Goal: Task Accomplishment & Management: Manage account settings

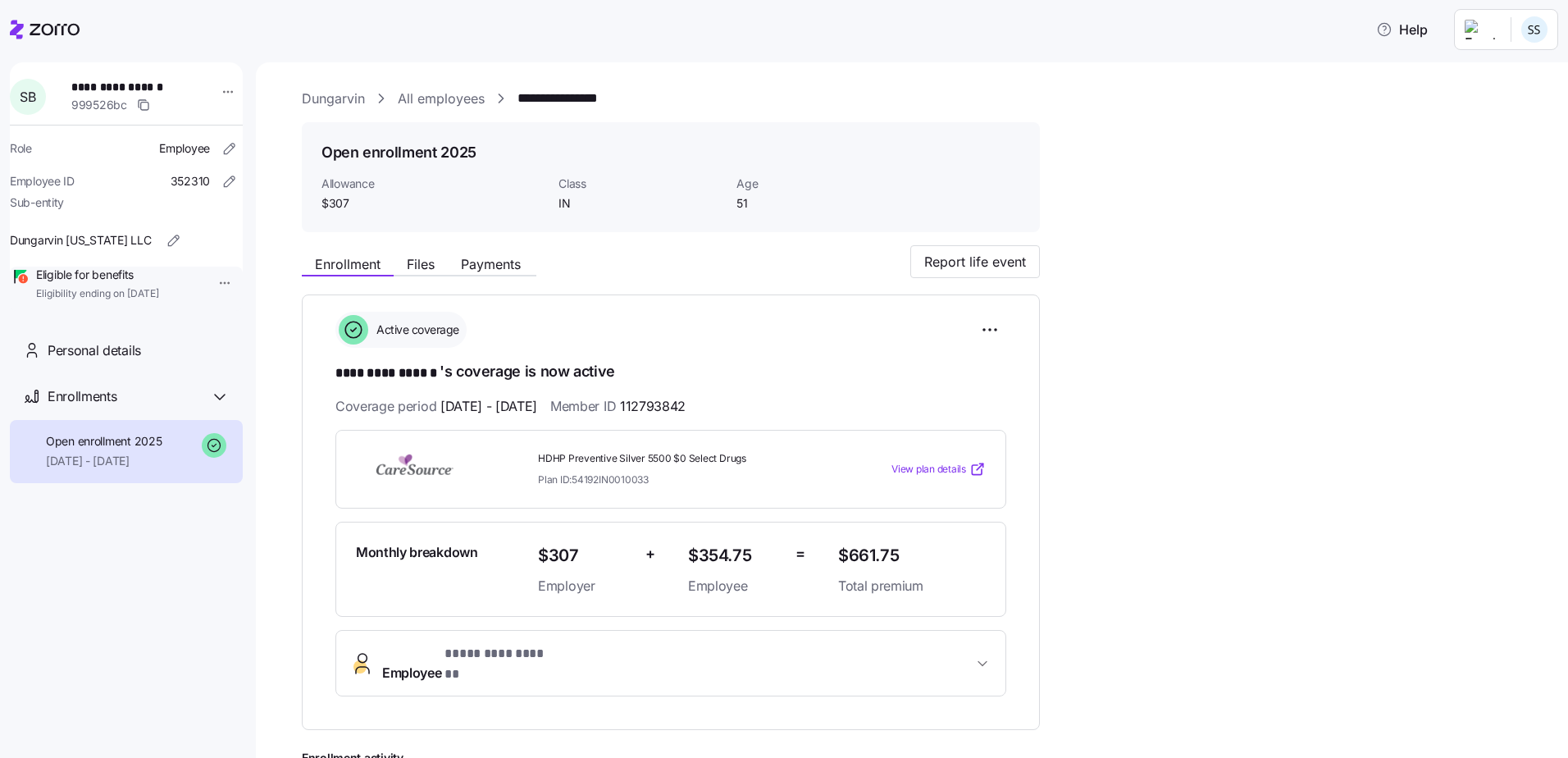
drag, startPoint x: 45, startPoint y: 35, endPoint x: 80, endPoint y: 50, distance: 38.1
click at [45, 34] on icon at bounding box center [45, 29] width 70 height 19
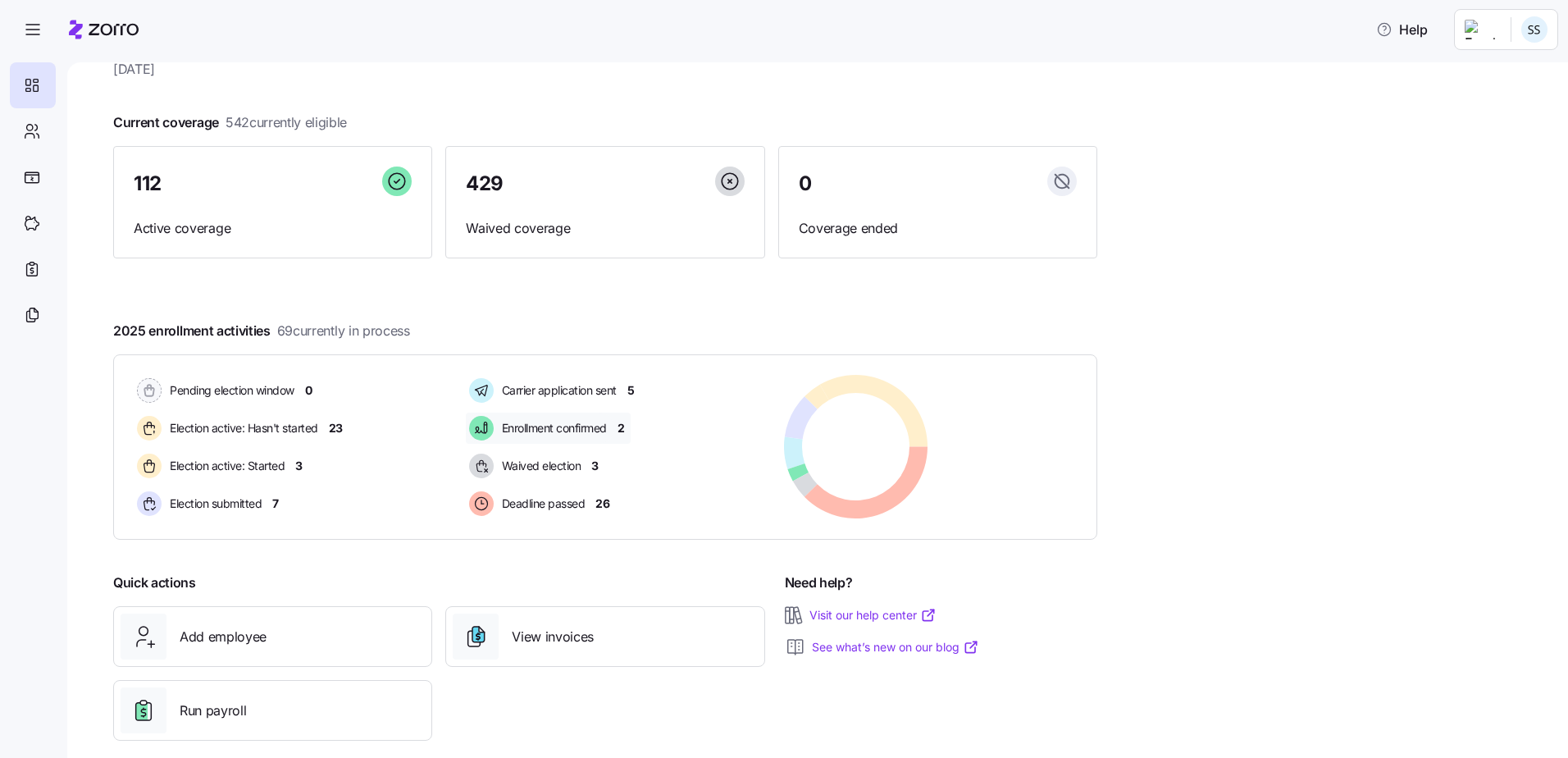
scroll to position [80, 0]
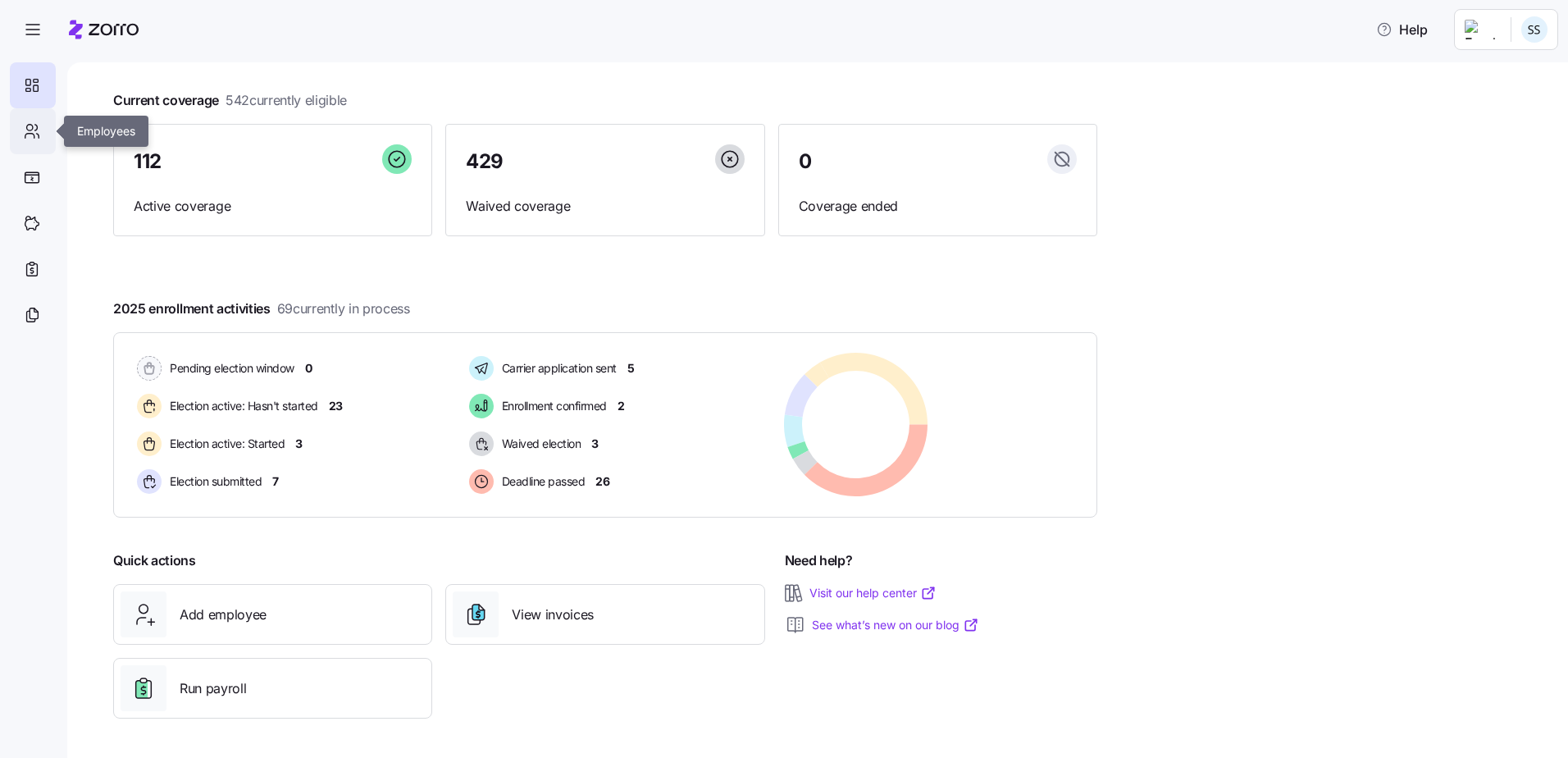
click at [40, 132] on icon at bounding box center [32, 131] width 18 height 19
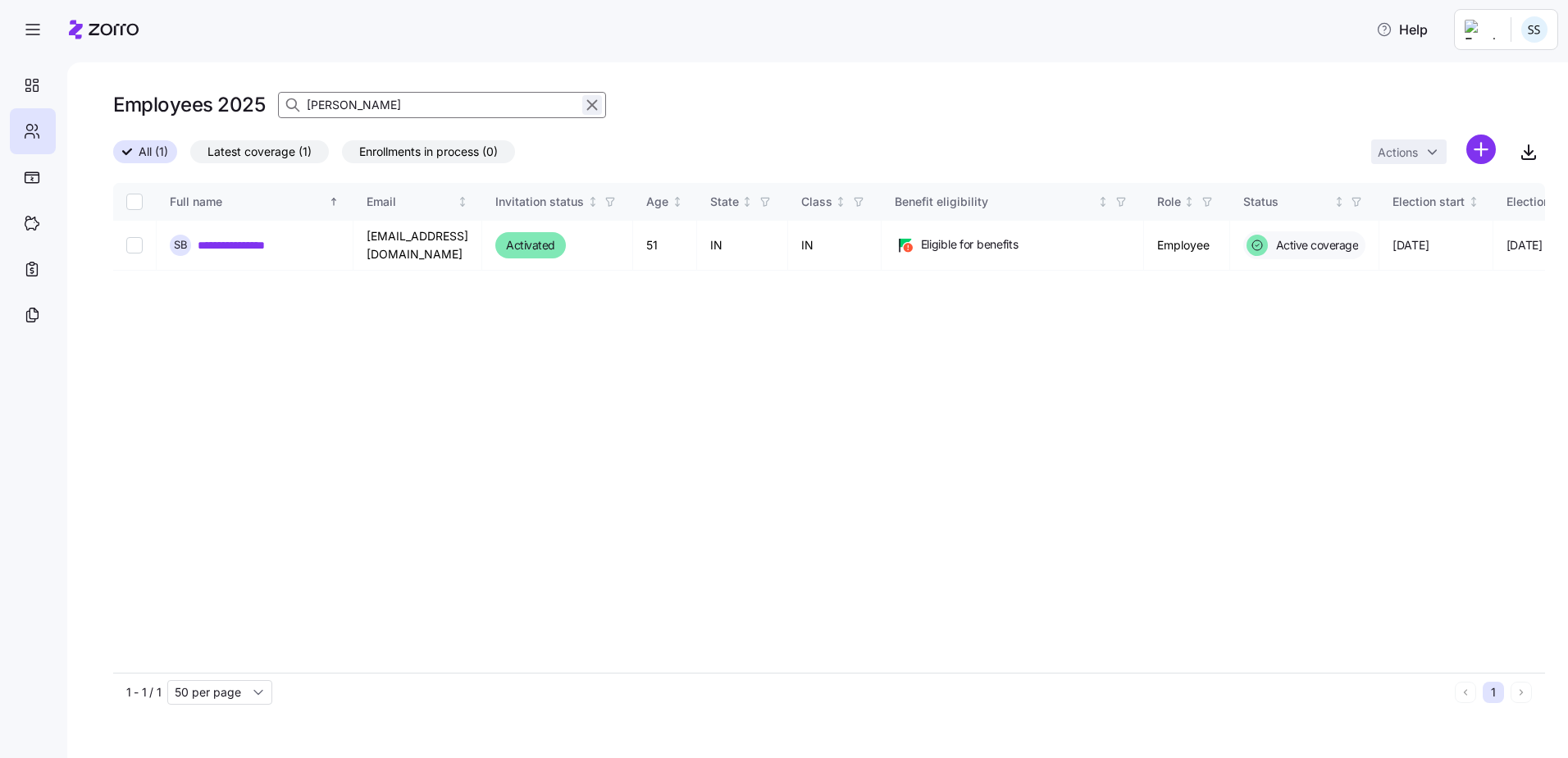
click at [589, 105] on icon "button" at bounding box center [592, 104] width 18 height 19
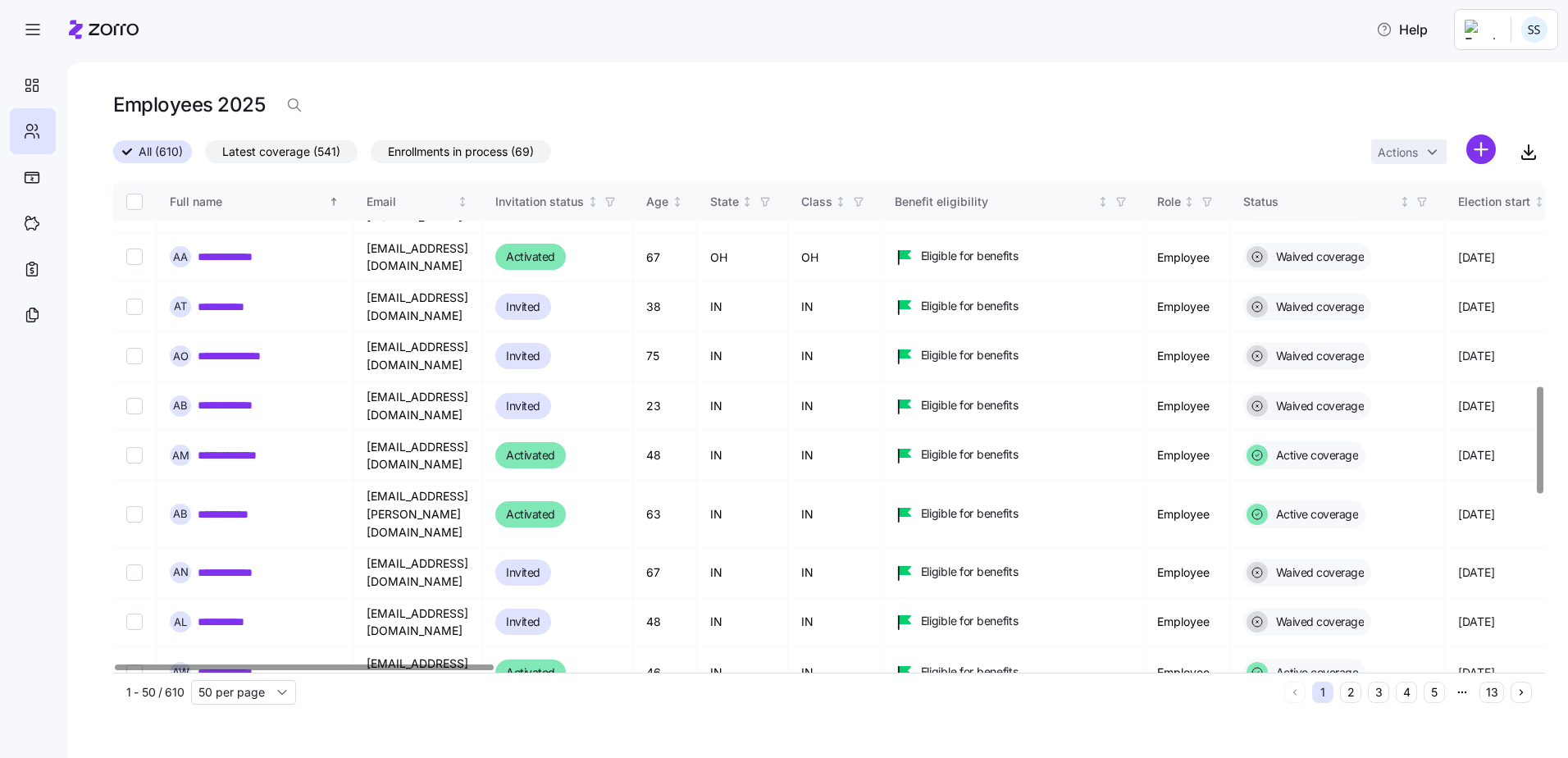
scroll to position [984, 0]
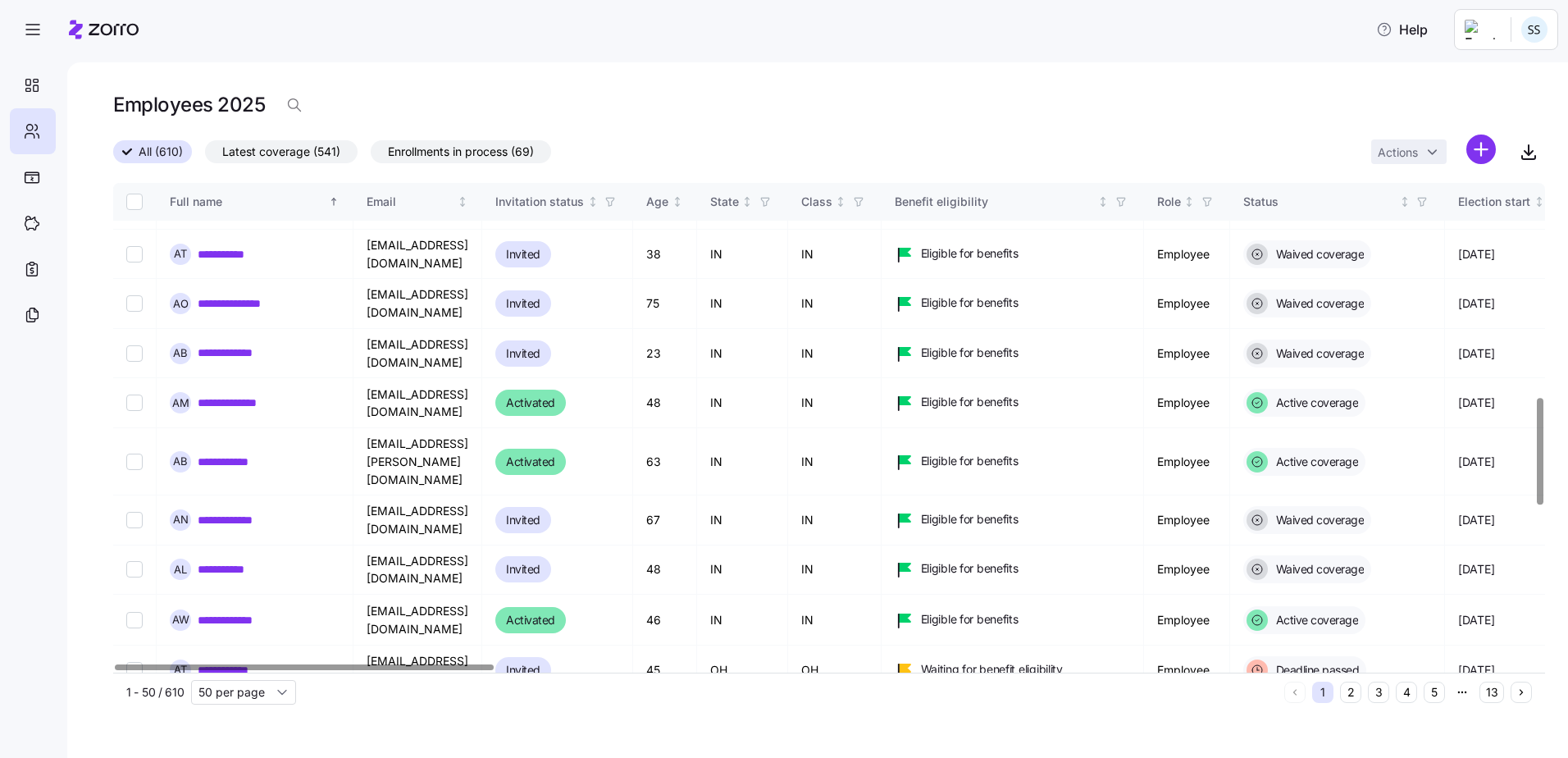
click at [1356, 695] on button "2" at bounding box center [1350, 692] width 21 height 21
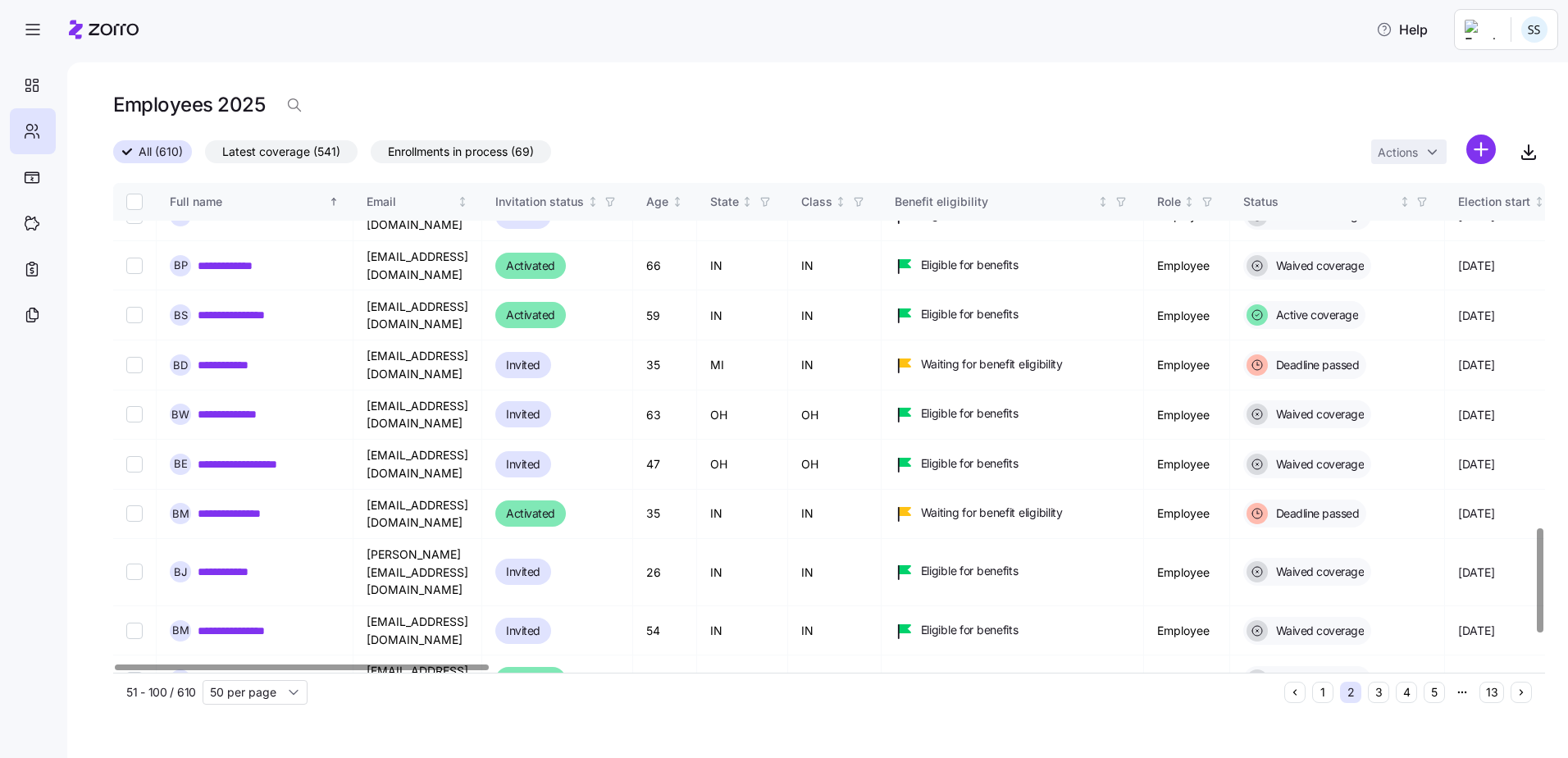
scroll to position [1751, 0]
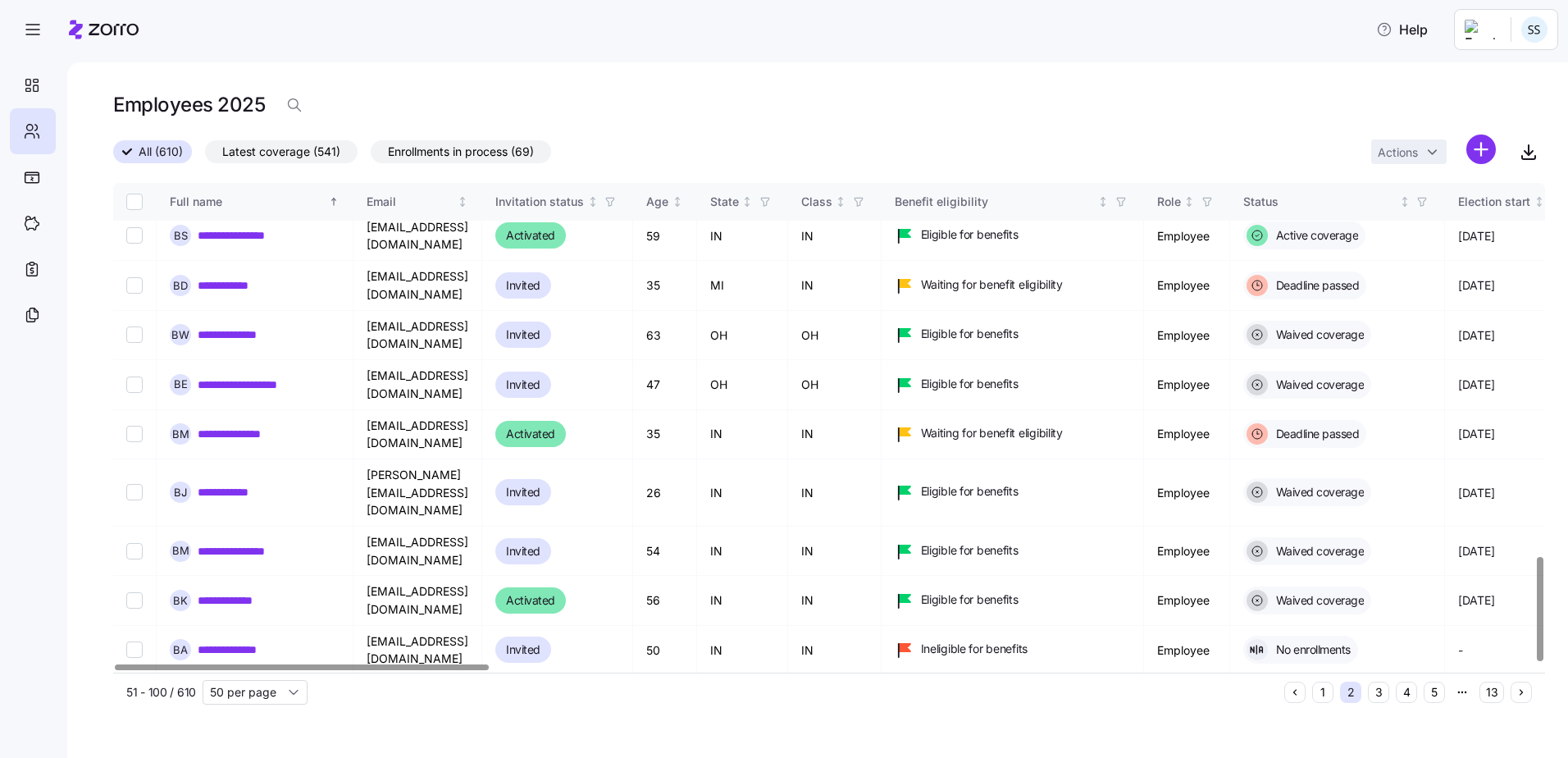
click at [1384, 693] on button "3" at bounding box center [1379, 692] width 21 height 21
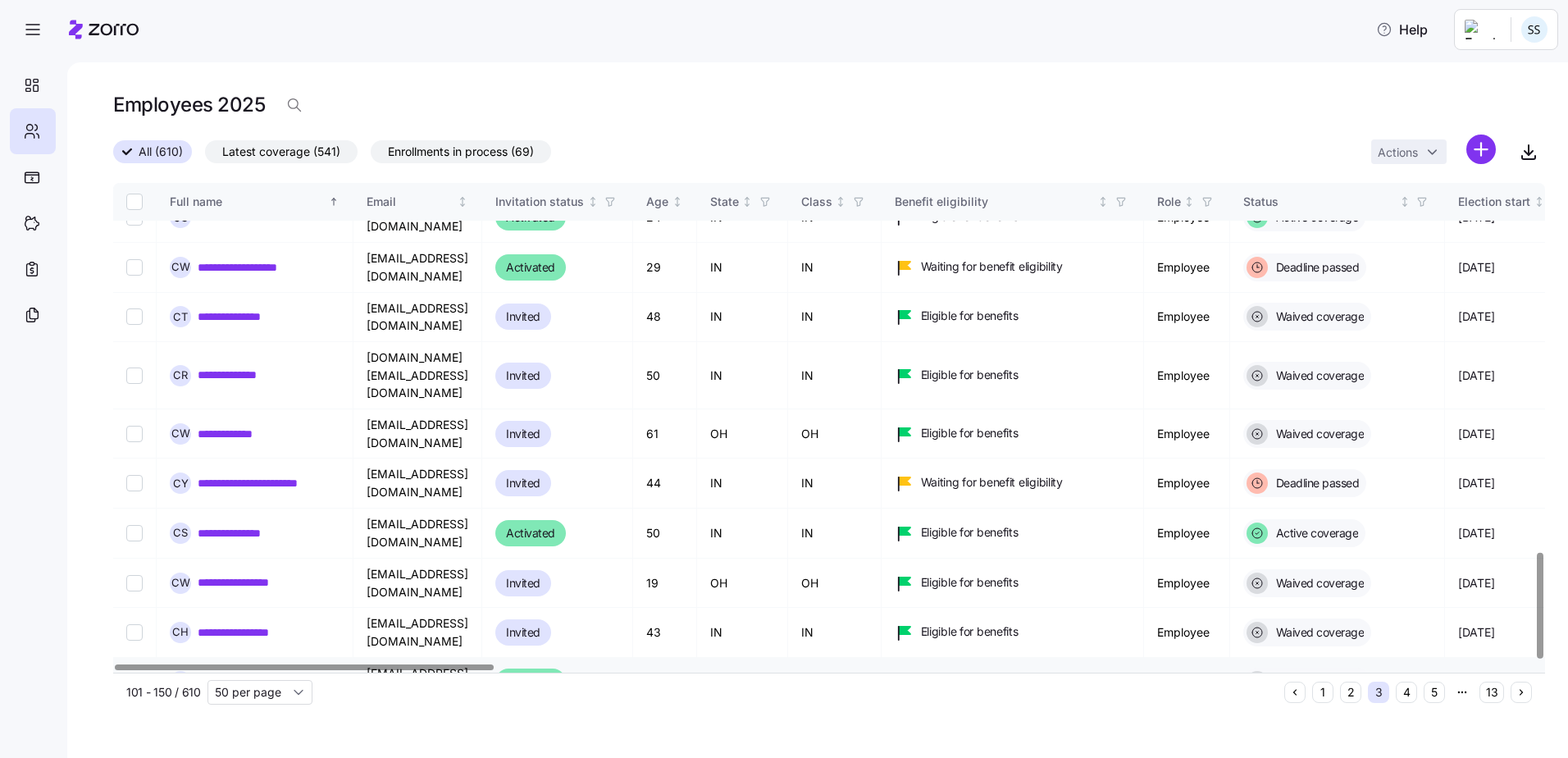
scroll to position [1723, 0]
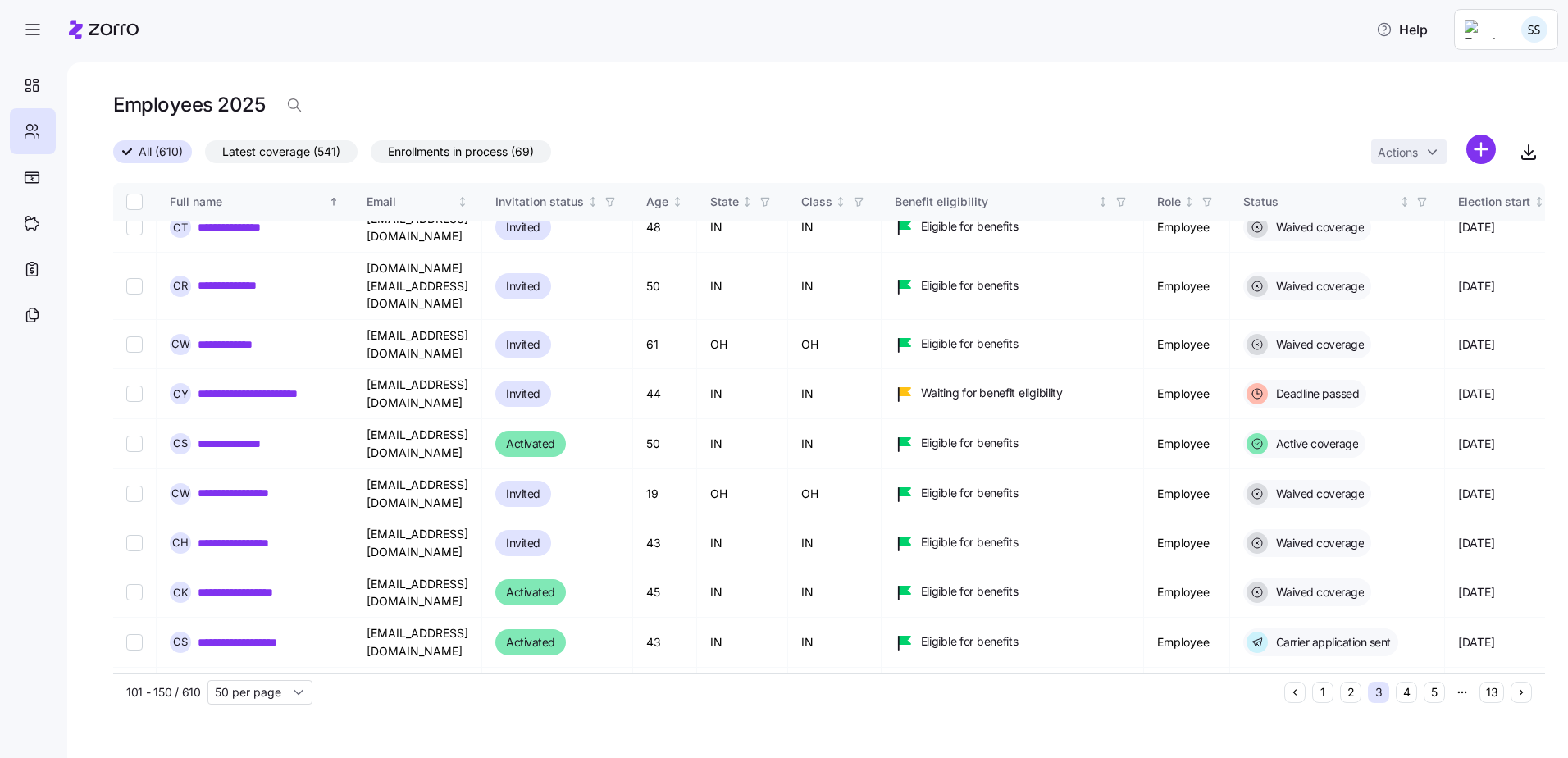
click at [1409, 695] on button "4" at bounding box center [1406, 692] width 21 height 21
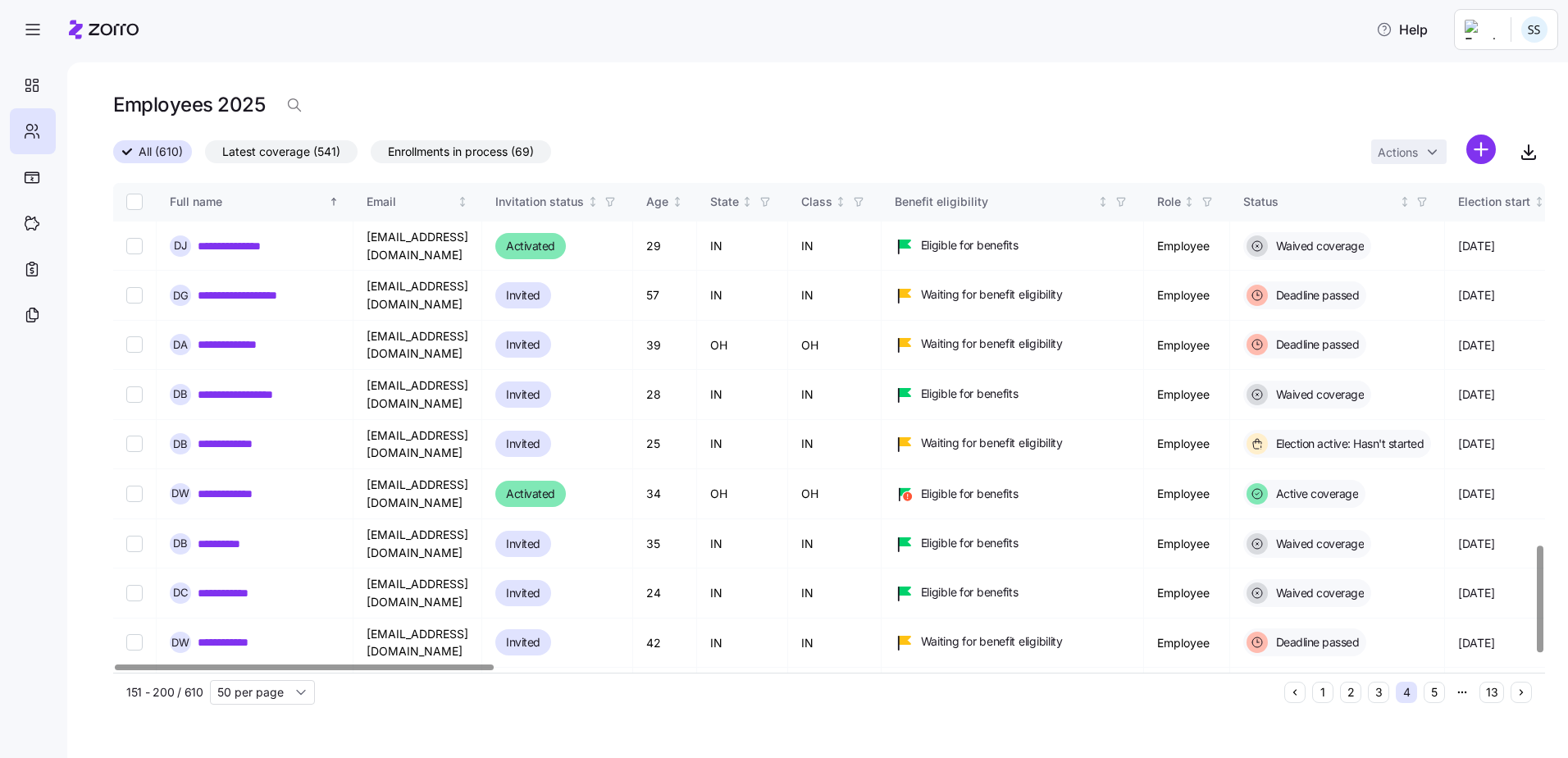
scroll to position [1709, 0]
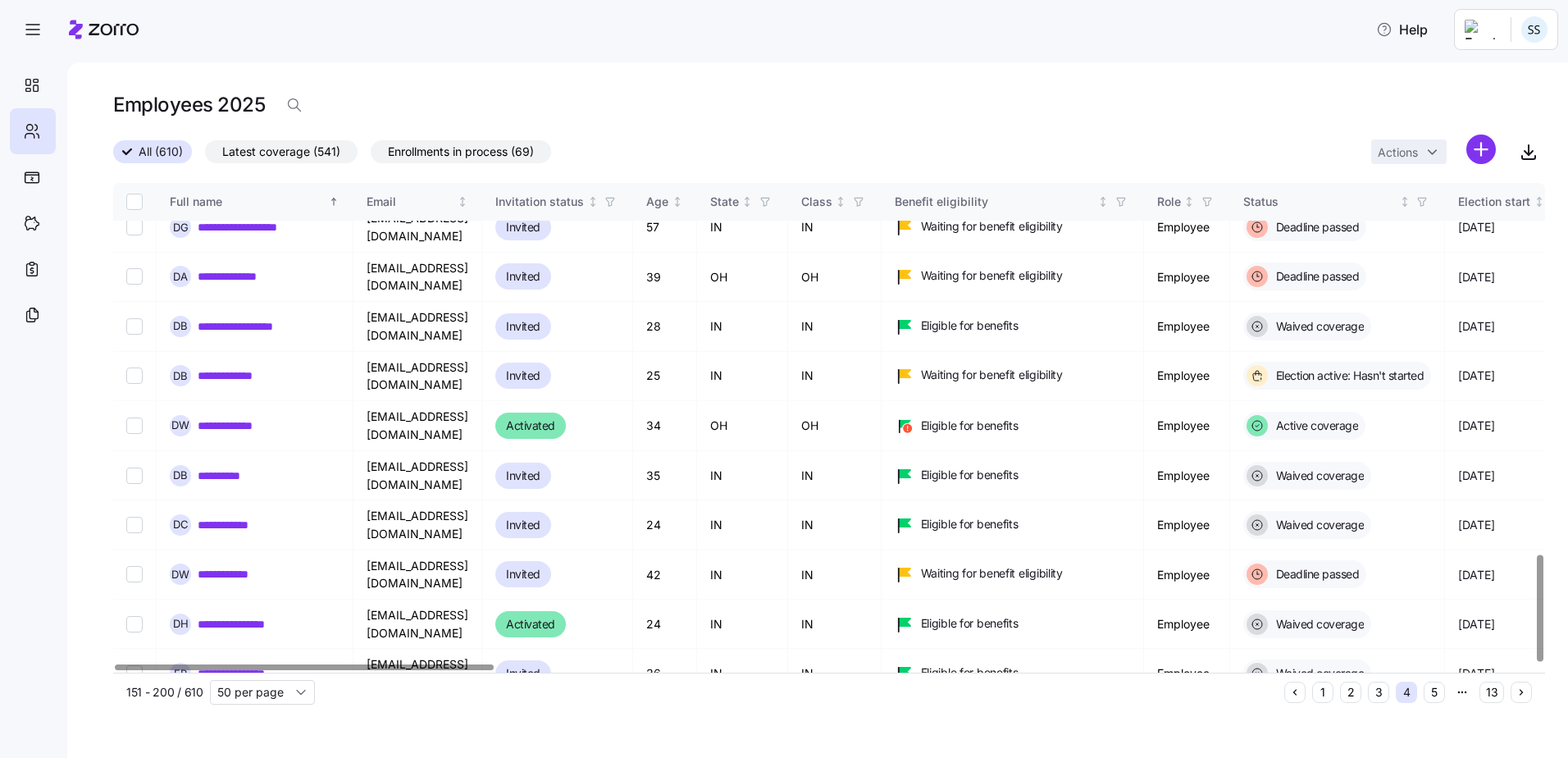
click at [1440, 692] on button "5" at bounding box center [1434, 692] width 21 height 21
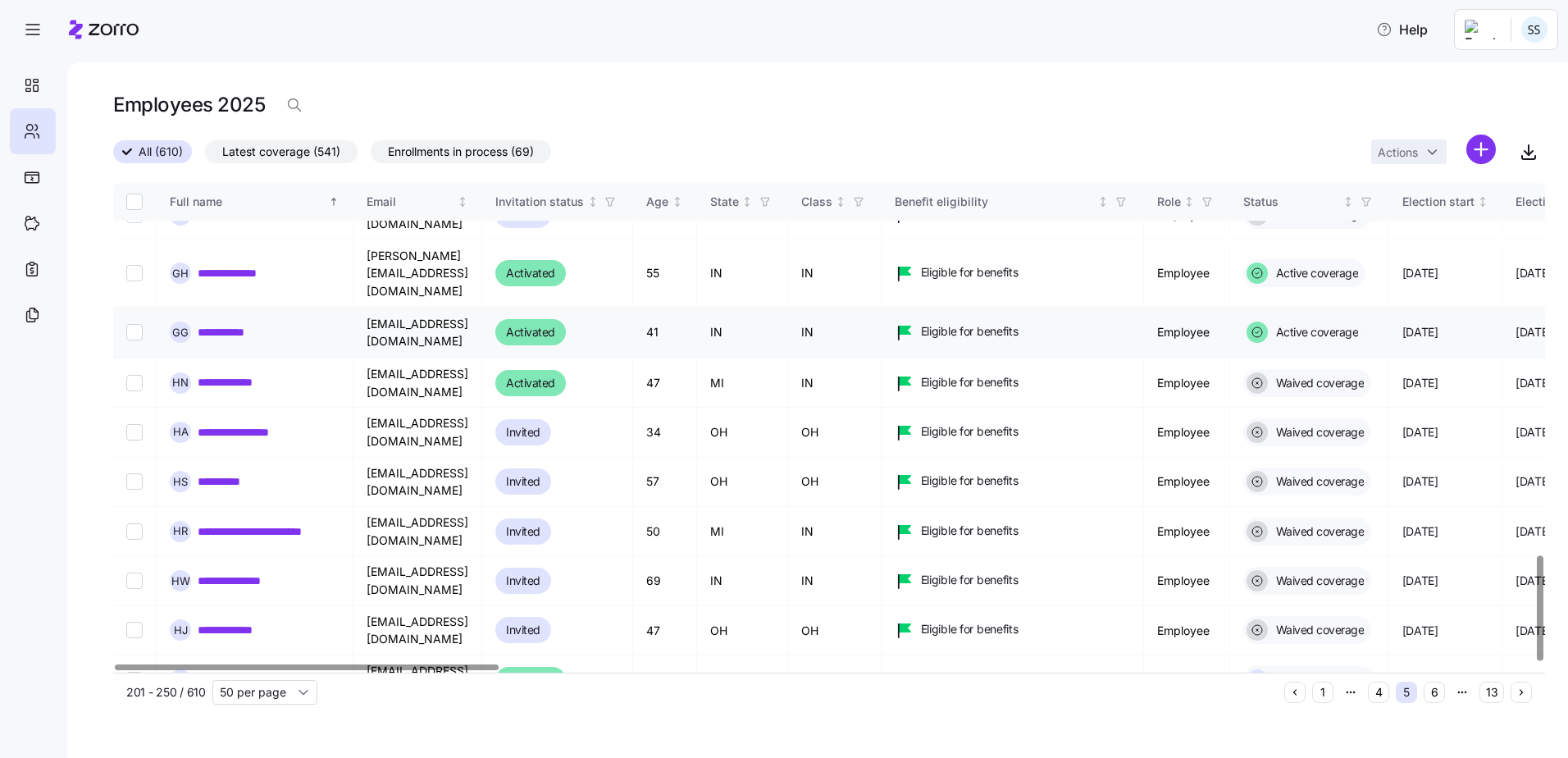
scroll to position [1741, 0]
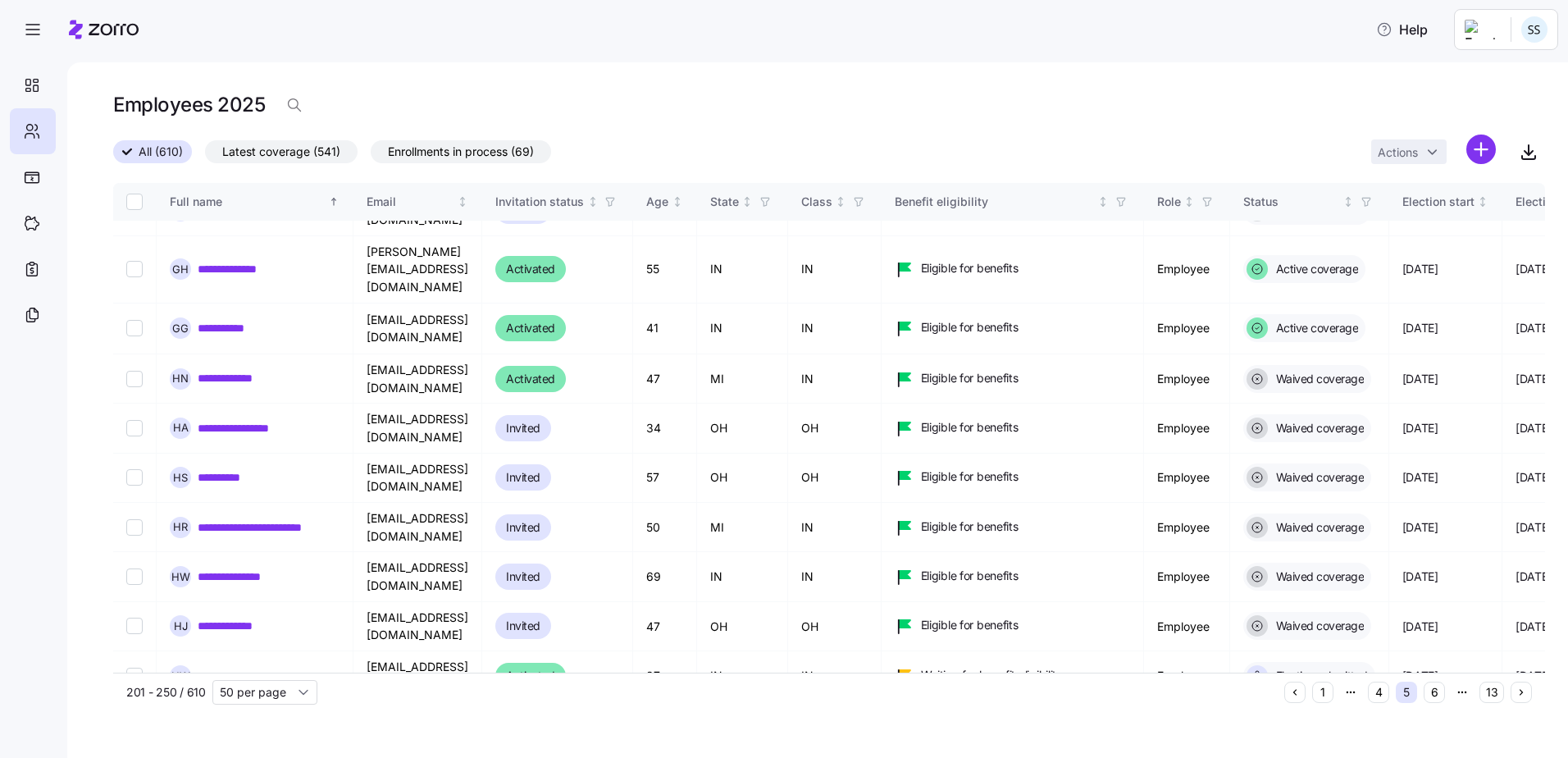
click at [320, 155] on span "Latest coverage (541)" at bounding box center [281, 151] width 118 height 21
click at [205, 155] on input "Latest coverage (541)" at bounding box center [205, 155] width 0 height 0
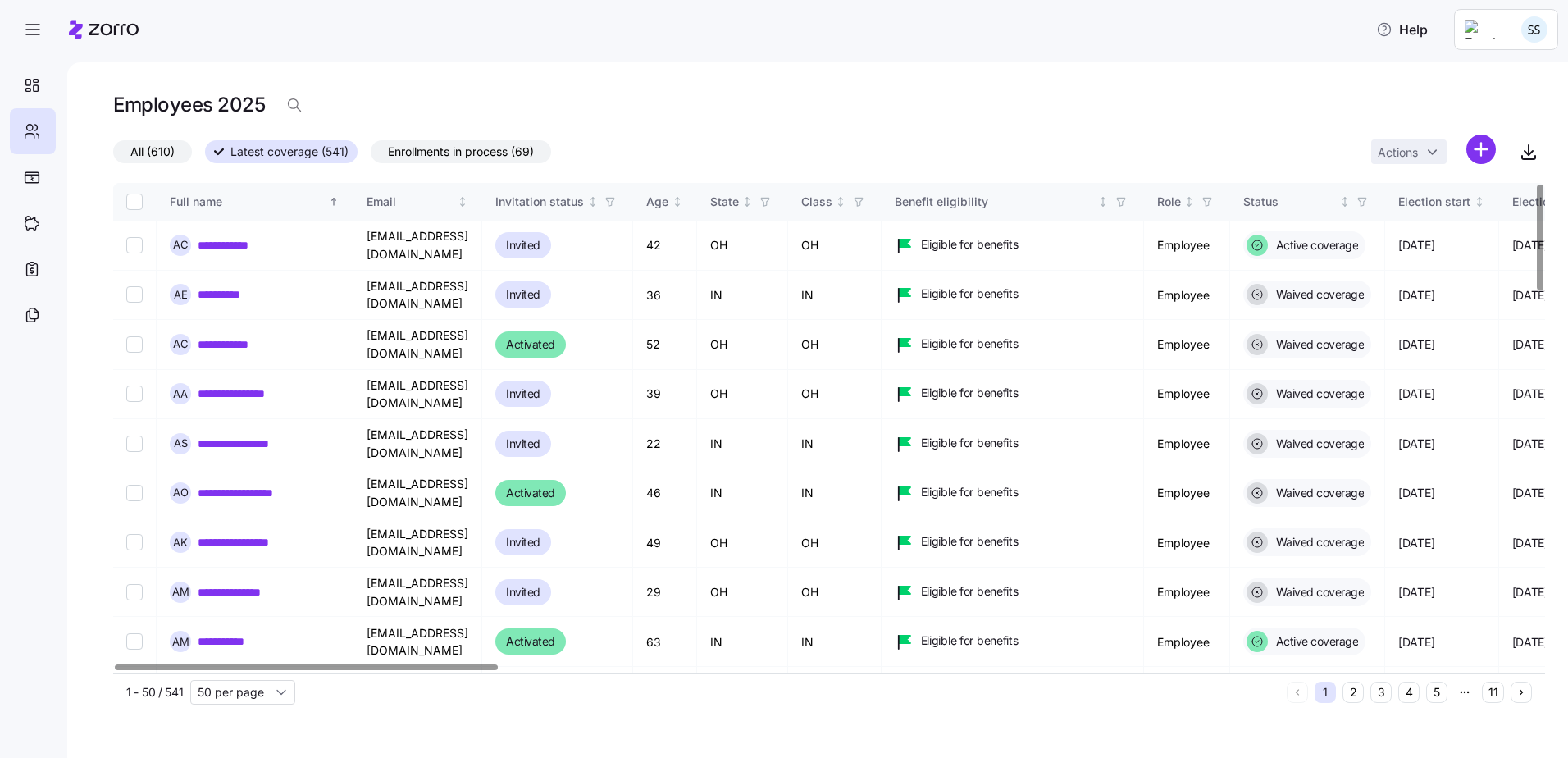
click at [156, 155] on span "All (610)" at bounding box center [153, 151] width 44 height 21
click at [113, 155] on input "All (610)" at bounding box center [113, 155] width 0 height 0
